Goal: Information Seeking & Learning: Learn about a topic

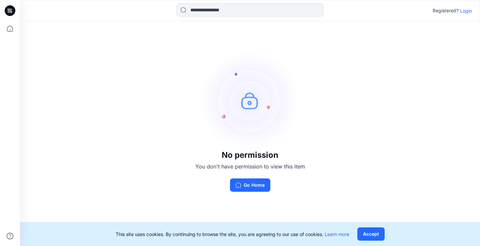
click at [465, 14] on div "Registered? Login" at bounding box center [451, 11] width 39 height 8
click at [463, 10] on p "Login" at bounding box center [466, 10] width 12 height 7
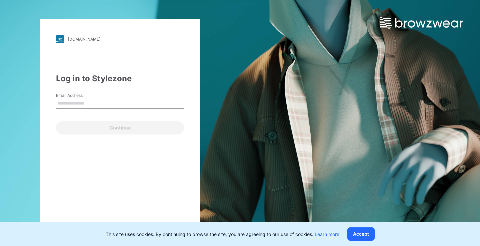
type input "**********"
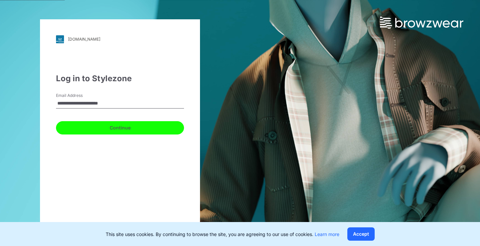
click at [93, 132] on button "Continue" at bounding box center [120, 127] width 128 height 13
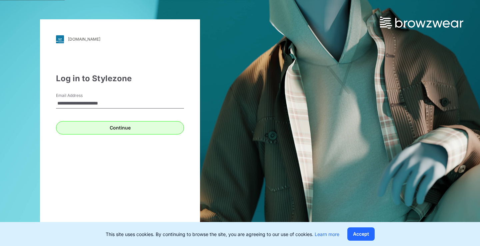
click at [93, 132] on div "Continue" at bounding box center [120, 127] width 128 height 16
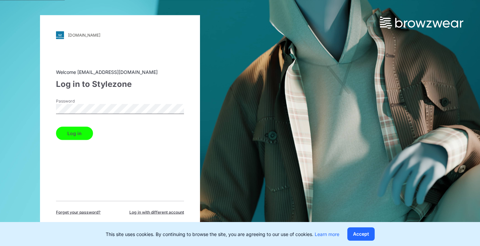
click at [65, 134] on button "Log in" at bounding box center [74, 133] width 37 height 13
click at [65, 134] on div "Log in" at bounding box center [120, 132] width 128 height 16
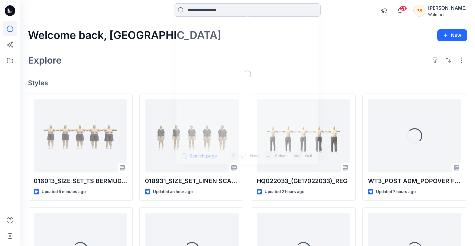
click at [228, 8] on input at bounding box center [247, 9] width 147 height 13
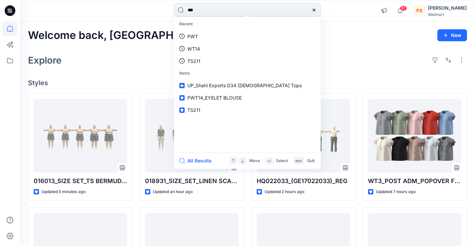
type input "****"
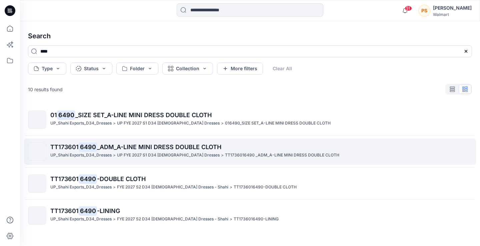
click at [203, 142] on link "TT173601 6490 _ADM_A-LINE MINI DRESS DOUBLE CLOTH UP_Shahi Exports_D34_Dresses …" at bounding box center [250, 152] width 452 height 26
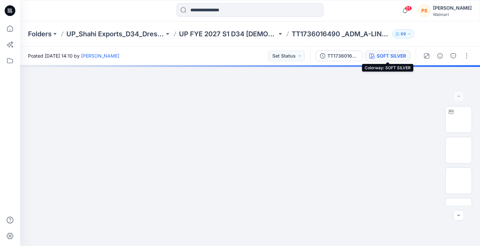
click at [378, 56] on div "SOFT SILVER" at bounding box center [390, 55] width 29 height 7
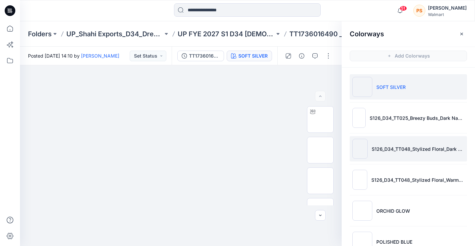
click at [407, 154] on li "S126_D34_TT048_Stylized Floral_Dark Navy_64cm (2)" at bounding box center [407, 148] width 117 height 25
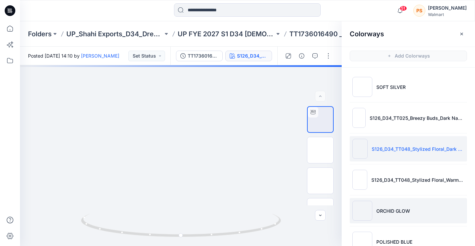
click at [363, 204] on img at bounding box center [362, 211] width 20 height 20
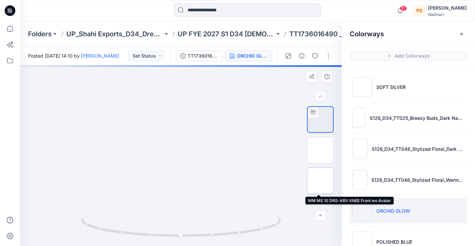
click at [320, 181] on img at bounding box center [320, 181] width 0 height 0
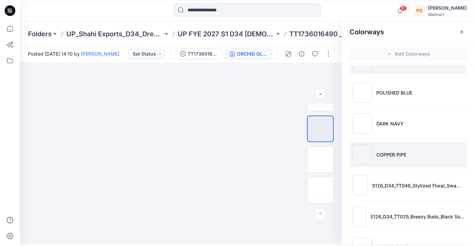
scroll to position [173, 0]
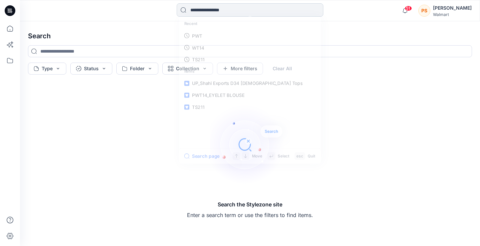
click at [207, 9] on input at bounding box center [250, 9] width 147 height 13
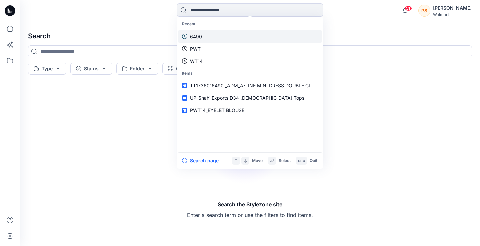
click at [220, 34] on link "6490" at bounding box center [250, 36] width 144 height 12
type input "****"
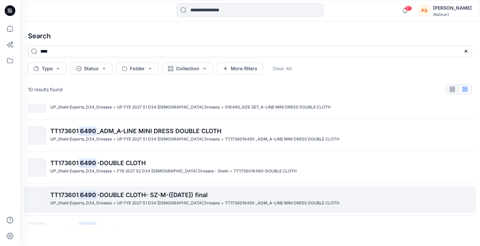
scroll to position [132, 0]
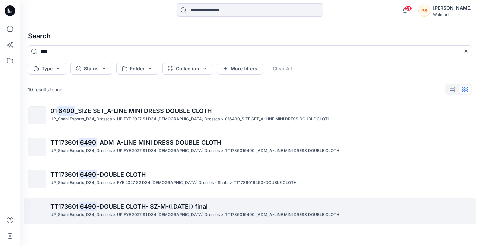
click at [139, 213] on p "UP FYE 2027 S1 D34 [DEMOGRAPHIC_DATA] Dresses" at bounding box center [168, 215] width 103 height 7
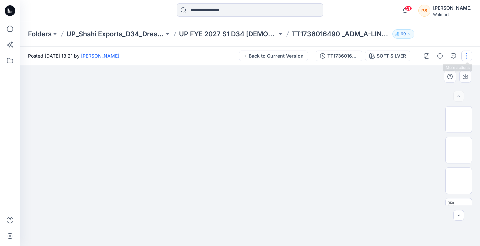
click at [464, 57] on button "button" at bounding box center [466, 56] width 11 height 11
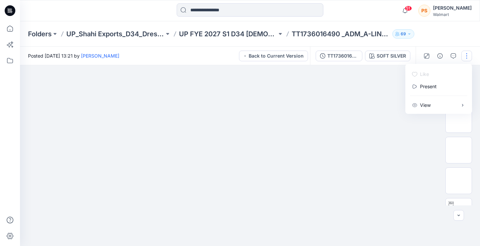
click at [290, 65] on img at bounding box center [249, 65] width 301 height 0
